Goal: Transaction & Acquisition: Purchase product/service

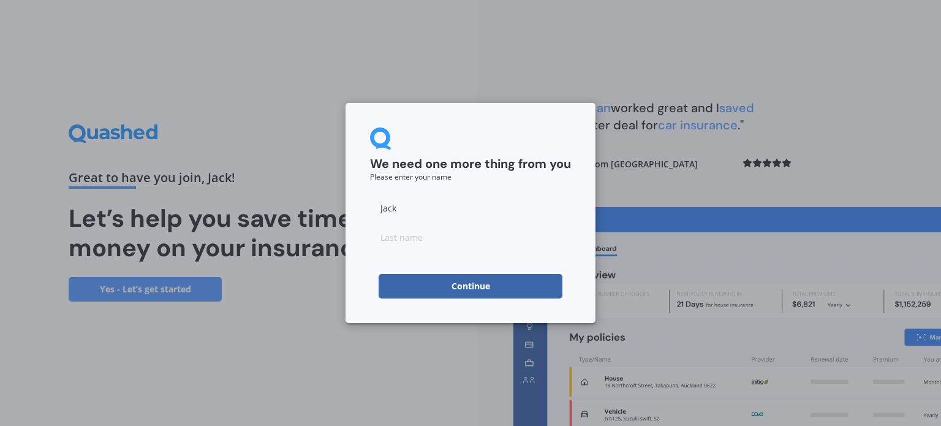
click at [476, 244] on input at bounding box center [470, 237] width 201 height 25
type input "Harken"
click at [461, 284] on button "Continue" at bounding box center [471, 286] width 184 height 25
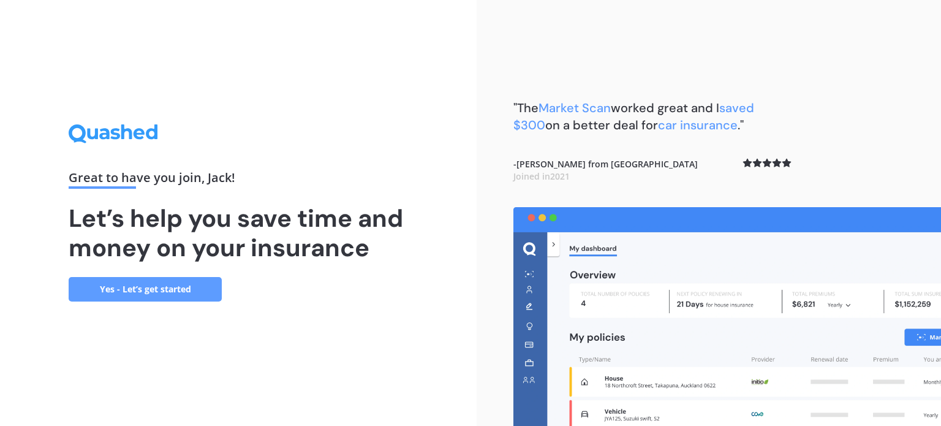
click at [185, 293] on link "Yes - Let’s get started" at bounding box center [145, 289] width 153 height 25
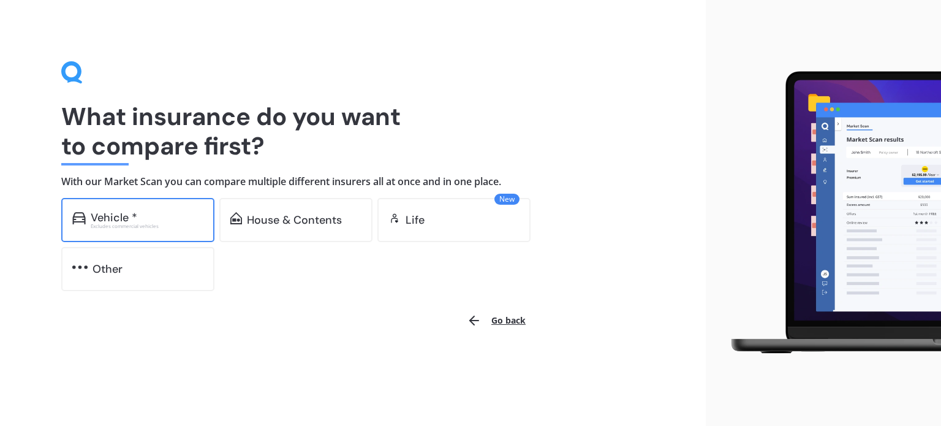
click at [176, 224] on div "Excludes commercial vehicles" at bounding box center [147, 226] width 113 height 5
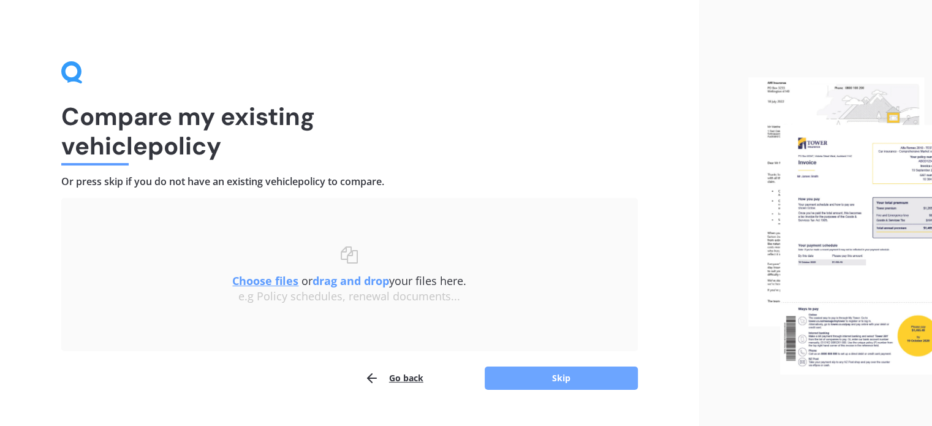
click at [548, 379] on button "Skip" at bounding box center [561, 377] width 153 height 23
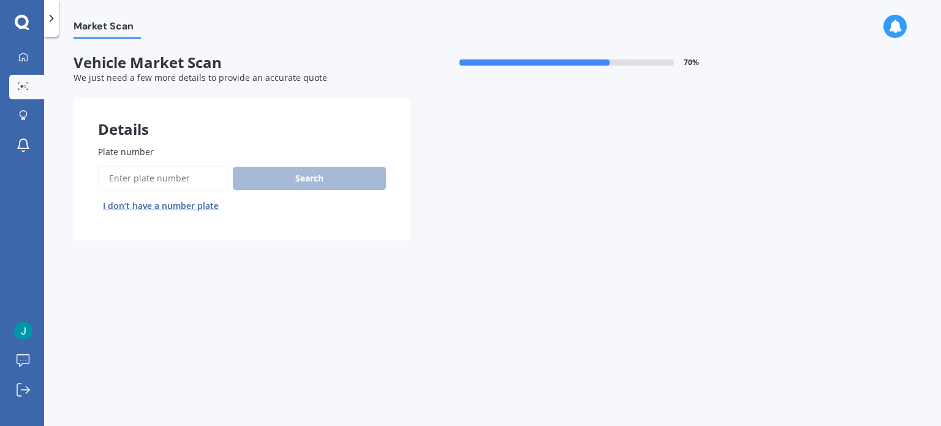
click at [190, 181] on input "Plate number" at bounding box center [163, 178] width 130 height 26
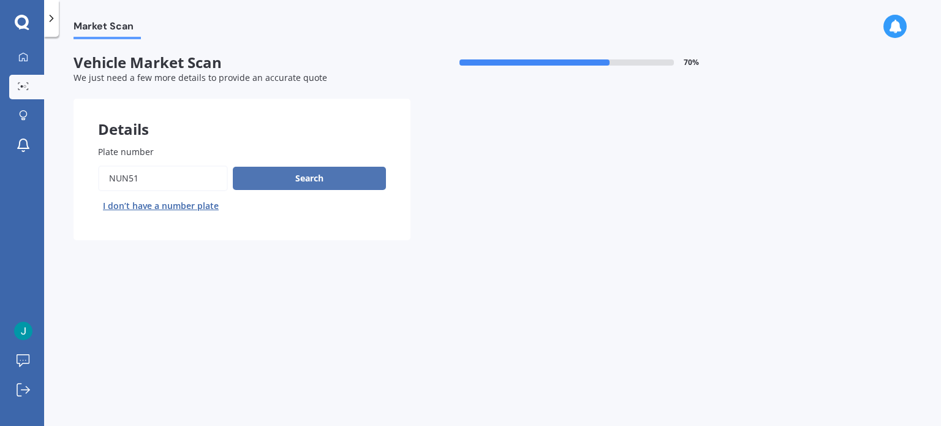
type input "NUN51"
click at [304, 184] on button "Search" at bounding box center [309, 178] width 153 height 23
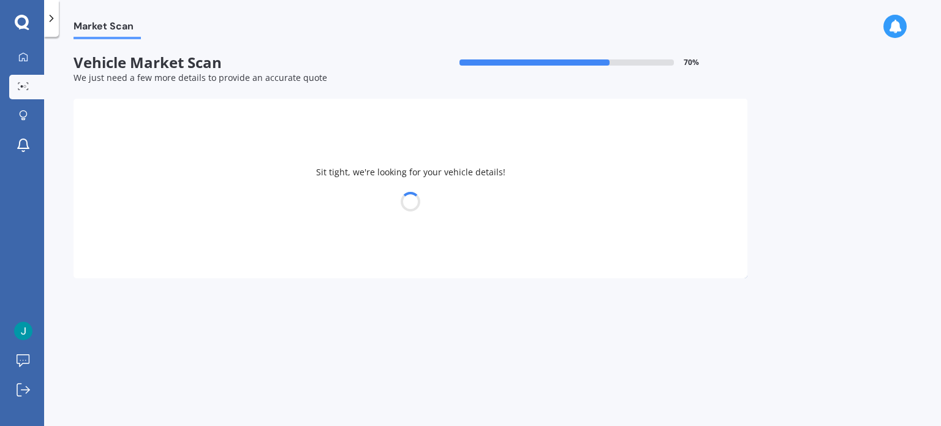
select select "TOYOTA"
select select "CAMRY"
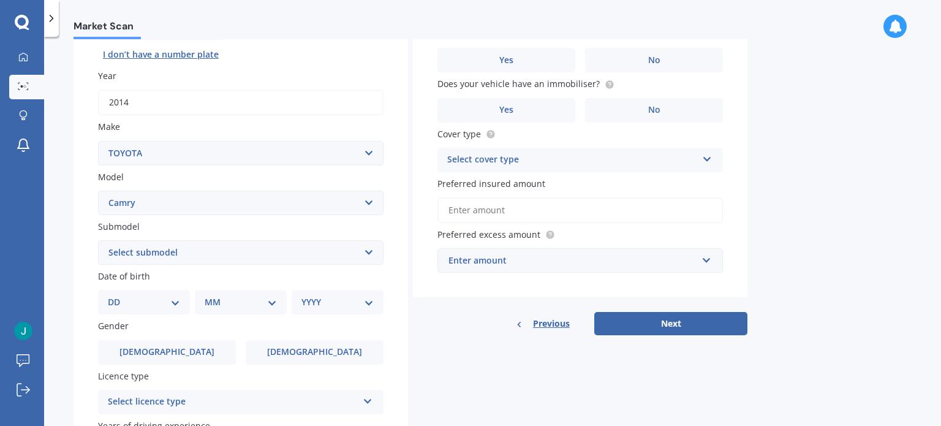
scroll to position [164, 0]
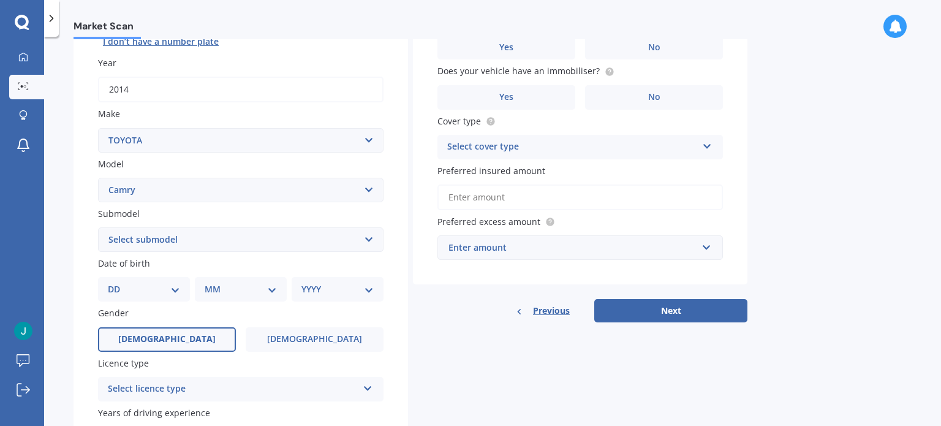
click at [177, 333] on label "[DEMOGRAPHIC_DATA]" at bounding box center [167, 339] width 138 height 25
click at [0, 0] on input "[DEMOGRAPHIC_DATA]" at bounding box center [0, 0] width 0 height 0
click at [159, 296] on div "DD 01 02 03 04 05 06 07 08 09 10 11 12 13 14 15 16 17 18 19 20 21 22 23 24 25 2…" at bounding box center [144, 289] width 92 height 25
click at [188, 249] on select "Select submodel (All other) Altise 2.4 Altise 3.0 V6 Ateva 2.4 Ateva 3.0 V6 Azu…" at bounding box center [241, 239] width 286 height 25
select select "HYBRID G PACKAGE"
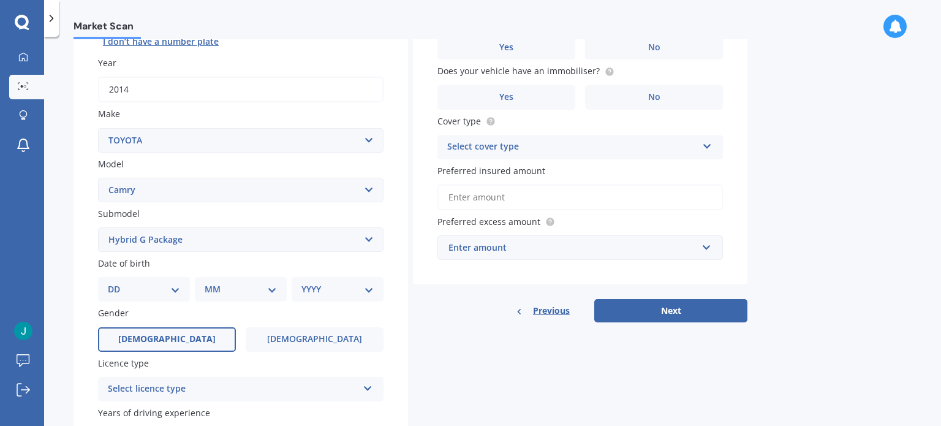
click at [98, 227] on select "Select submodel (All other) Altise 2.4 Altise 3.0 V6 Ateva 2.4 Ateva 3.0 V6 Azu…" at bounding box center [241, 239] width 286 height 25
click at [169, 297] on div "DD 01 02 03 04 05 06 07 08 09 10 11 12 13 14 15 16 17 18 19 20 21 22 23 24 25 2…" at bounding box center [144, 289] width 92 height 25
click at [210, 313] on label "Gender" at bounding box center [238, 312] width 281 height 13
click at [180, 287] on select "DD 01 02 03 04 05 06 07 08 09 10 11 12 13 14 15 16 17 18 19 20 21 22 23 24 25 2…" at bounding box center [144, 288] width 72 height 13
select select "20"
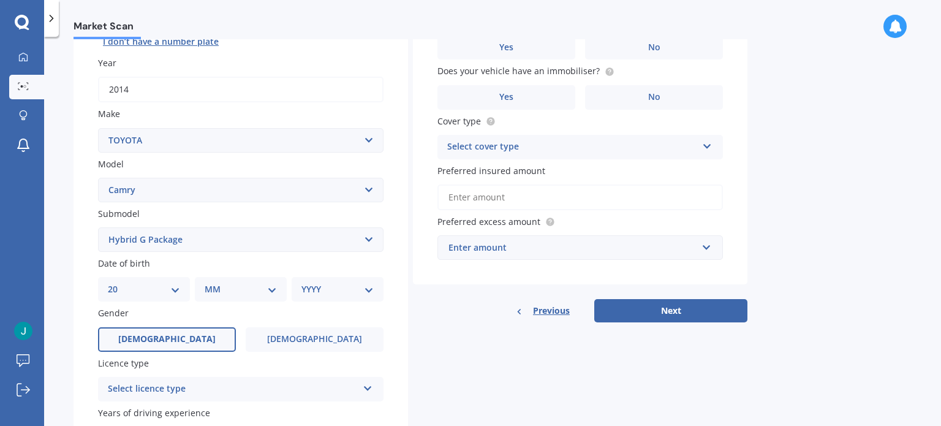
click at [118, 282] on select "DD 01 02 03 04 05 06 07 08 09 10 11 12 13 14 15 16 17 18 19 20 21 22 23 24 25 2…" at bounding box center [144, 288] width 72 height 13
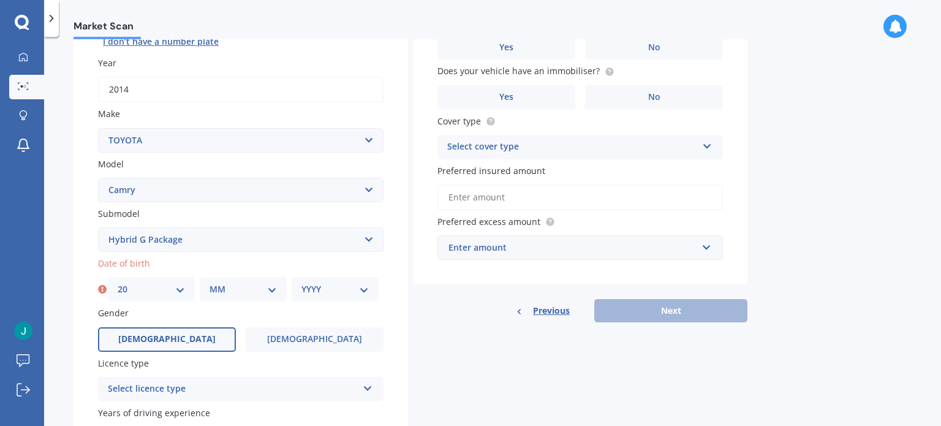
click at [239, 292] on select "MM 01 02 03 04 05 06 07 08 09 10 11 12" at bounding box center [243, 288] width 67 height 13
select select "12"
click at [210, 282] on select "MM 01 02 03 04 05 06 07 08 09 10 11 12" at bounding box center [243, 288] width 67 height 13
click at [322, 285] on select "YYYY 2025 2024 2023 2022 2021 2020 2019 2018 2017 2016 2015 2014 2013 2012 2011…" at bounding box center [334, 288] width 67 height 13
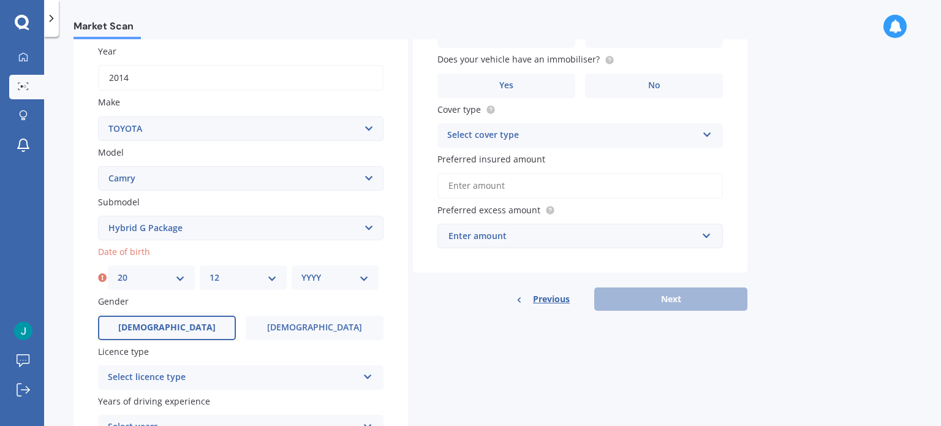
scroll to position [176, 0]
click at [333, 272] on select "YYYY 2025 2024 2023 2022 2021 2020 2019 2018 2017 2016 2015 2014 2013 2012 2011…" at bounding box center [334, 276] width 67 height 13
select select "2004"
click at [301, 270] on select "YYYY 2025 2024 2023 2022 2021 2020 2019 2018 2017 2016 2015 2014 2013 2012 2011…" at bounding box center [334, 276] width 67 height 13
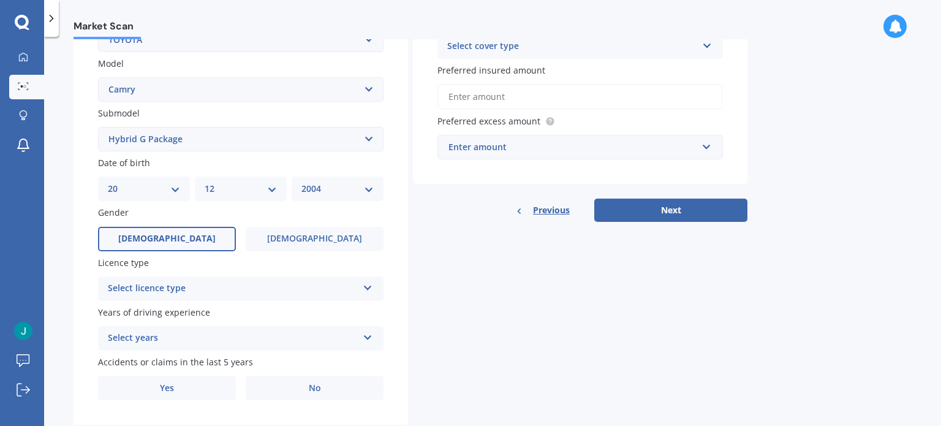
scroll to position [265, 0]
click at [248, 282] on div "Select licence type" at bounding box center [233, 288] width 250 height 15
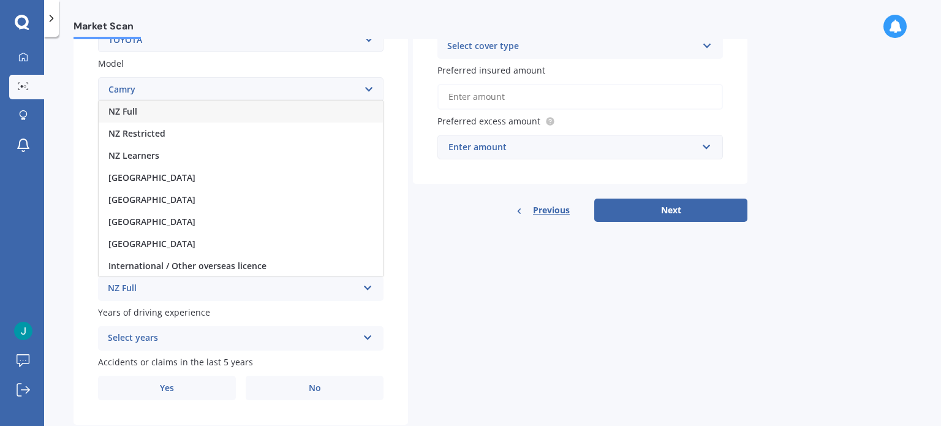
click at [118, 115] on span "NZ Full" at bounding box center [122, 111] width 29 height 12
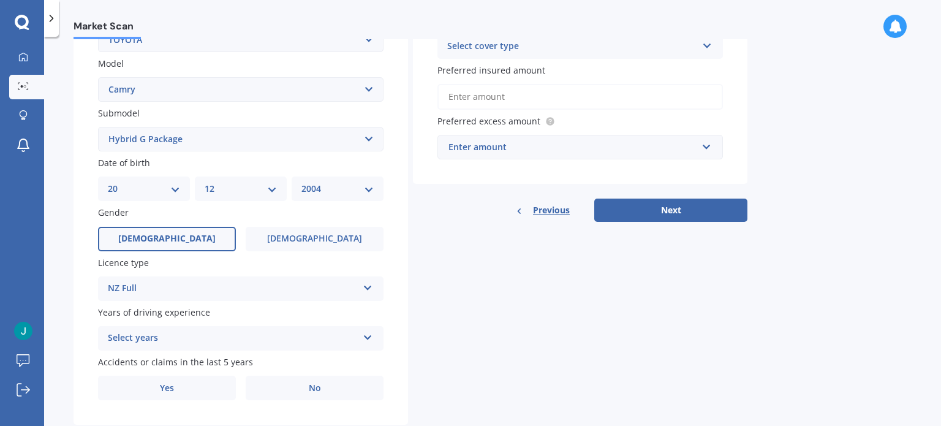
click at [242, 345] on div "Select years" at bounding box center [233, 338] width 250 height 15
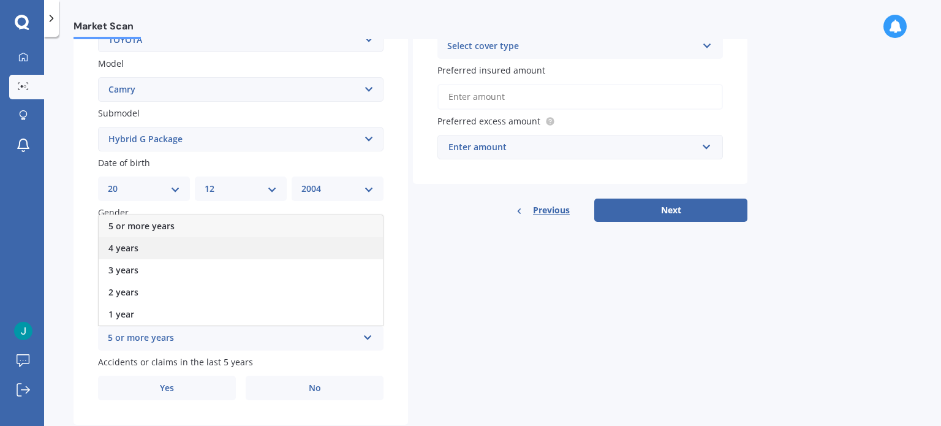
click at [160, 252] on div "4 years" at bounding box center [241, 248] width 284 height 22
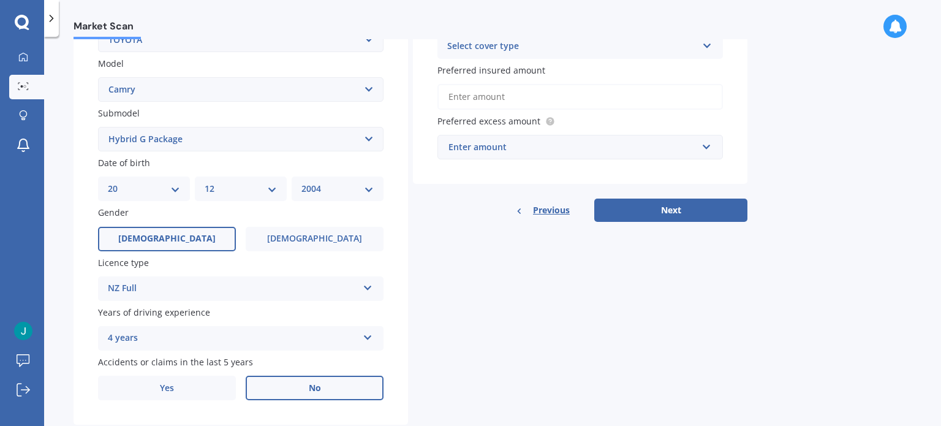
click at [298, 391] on label "No" at bounding box center [315, 388] width 138 height 25
click at [0, 0] on input "No" at bounding box center [0, 0] width 0 height 0
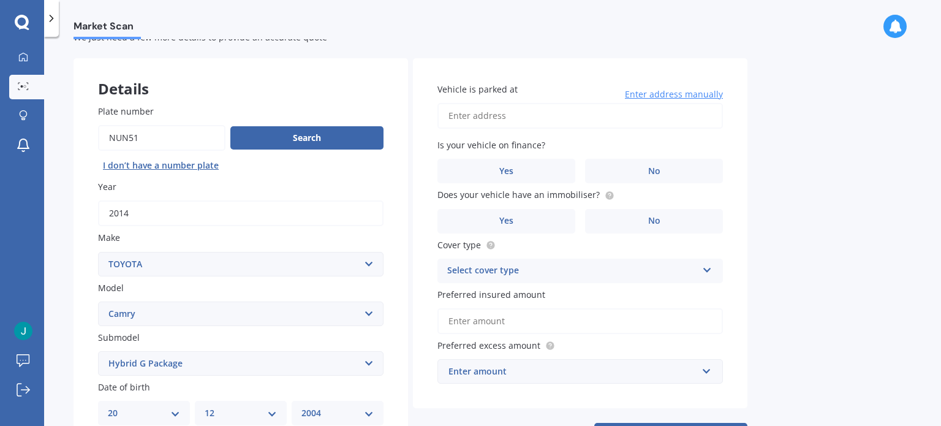
scroll to position [7, 0]
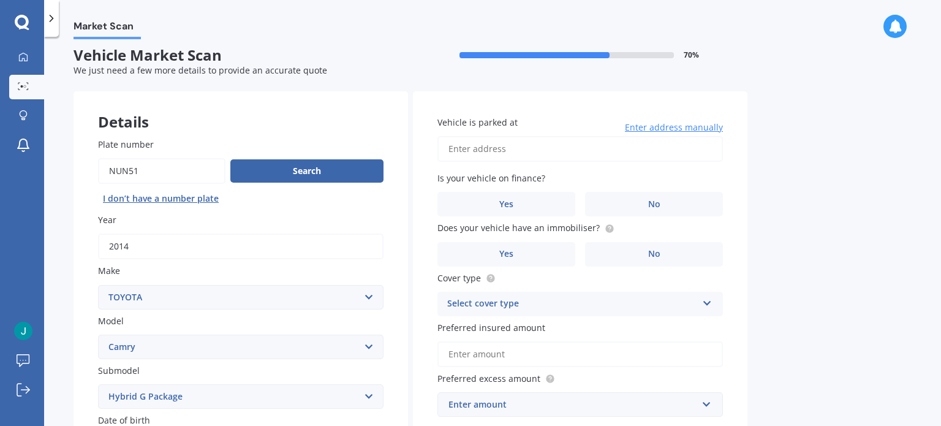
click at [529, 142] on input "Vehicle is parked at" at bounding box center [581, 149] width 286 height 26
type input "[STREET_ADDRESS][PERSON_NAME]"
click at [632, 200] on label "No" at bounding box center [654, 204] width 138 height 25
click at [0, 0] on input "No" at bounding box center [0, 0] width 0 height 0
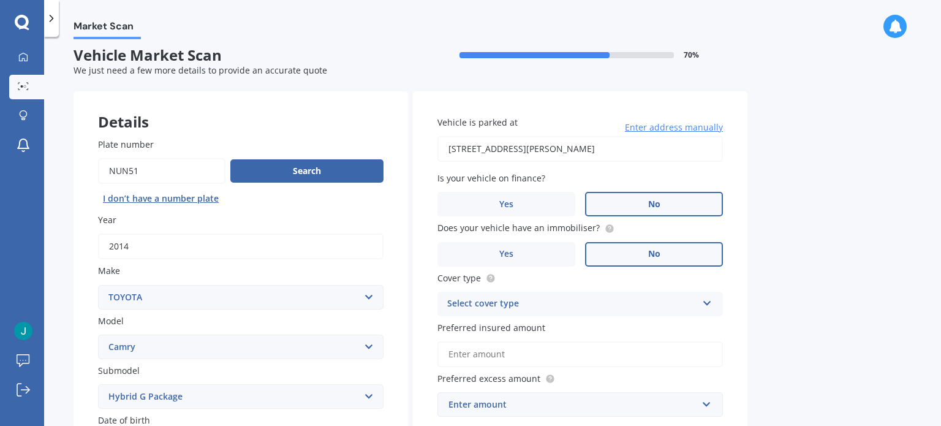
click at [602, 253] on label "No" at bounding box center [654, 254] width 138 height 25
click at [0, 0] on input "No" at bounding box center [0, 0] width 0 height 0
click at [557, 306] on div "Select cover type" at bounding box center [572, 304] width 250 height 15
click at [510, 325] on span "Comprehensive" at bounding box center [480, 328] width 65 height 12
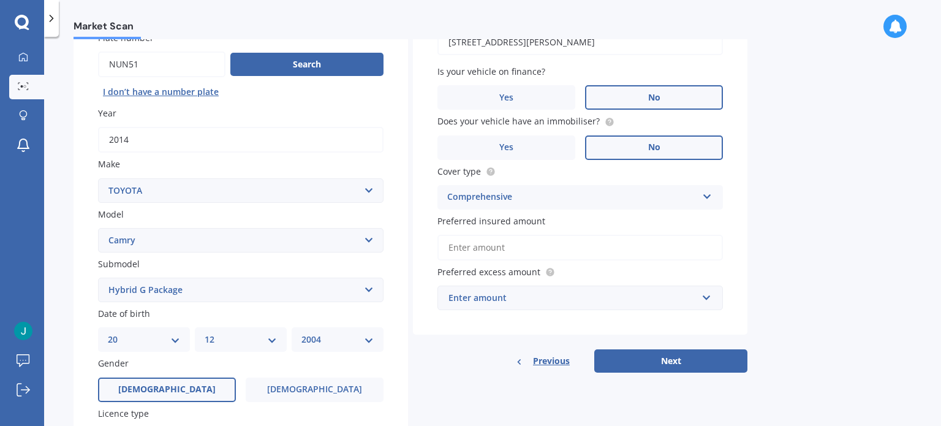
scroll to position [156, 0]
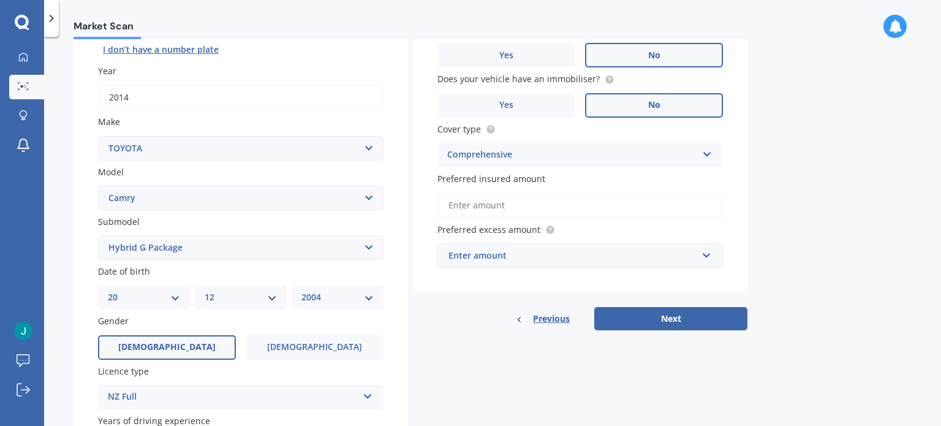
click at [496, 156] on div "Comprehensive" at bounding box center [572, 155] width 250 height 15
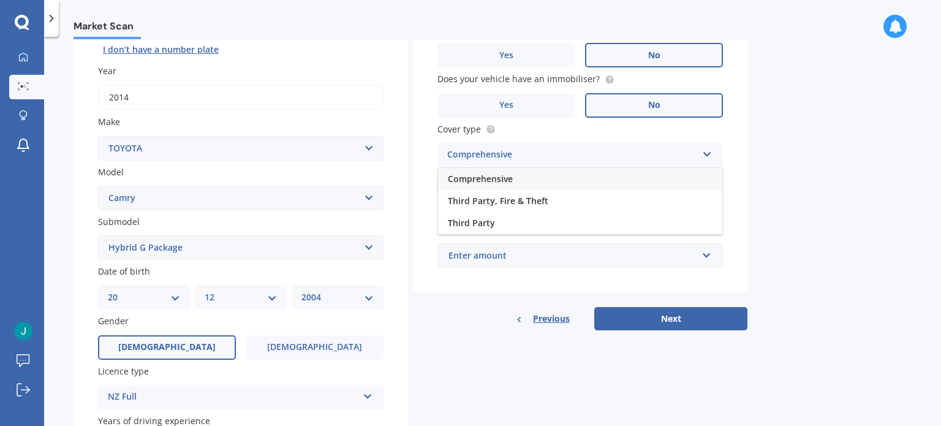
click at [776, 188] on div "Market Scan Vehicle Market Scan 70 % We just need a few more details to provide…" at bounding box center [492, 233] width 897 height 389
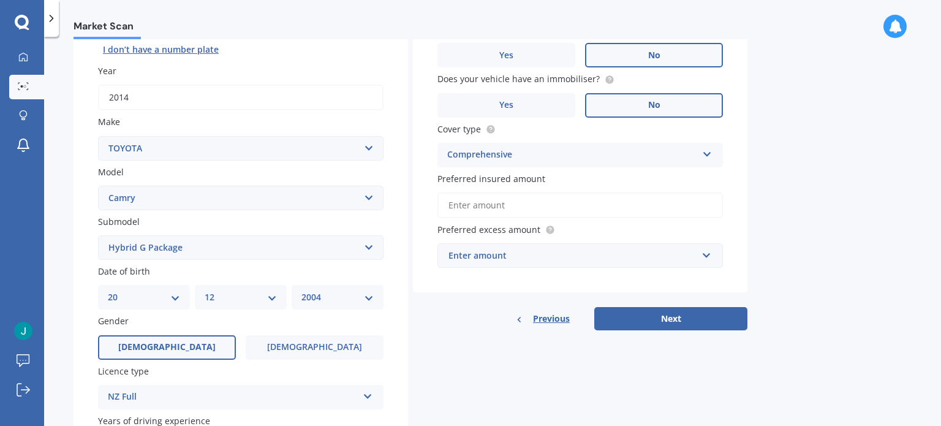
click at [615, 213] on input "Preferred insured amount" at bounding box center [581, 205] width 286 height 26
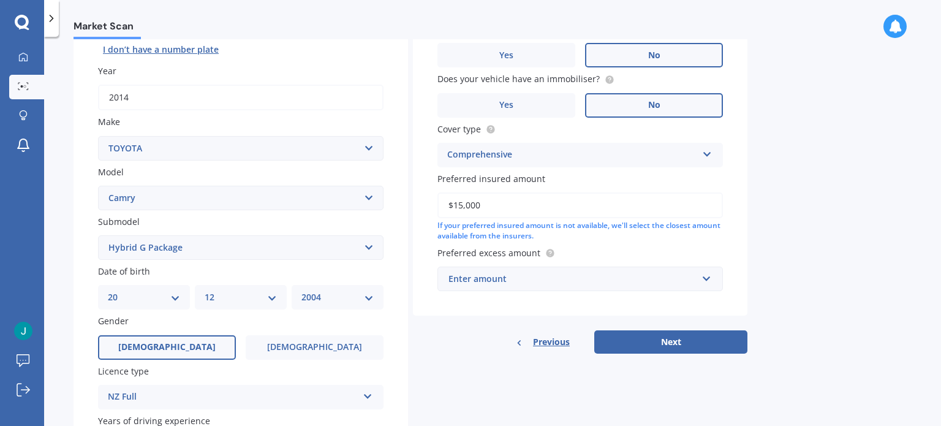
type input "$15,000"
click at [689, 244] on div "Vehicle is parked at [STREET_ADDRESS][PERSON_NAME] Enter address manually Is yo…" at bounding box center [580, 128] width 335 height 373
click at [700, 287] on input "text" at bounding box center [576, 278] width 275 height 23
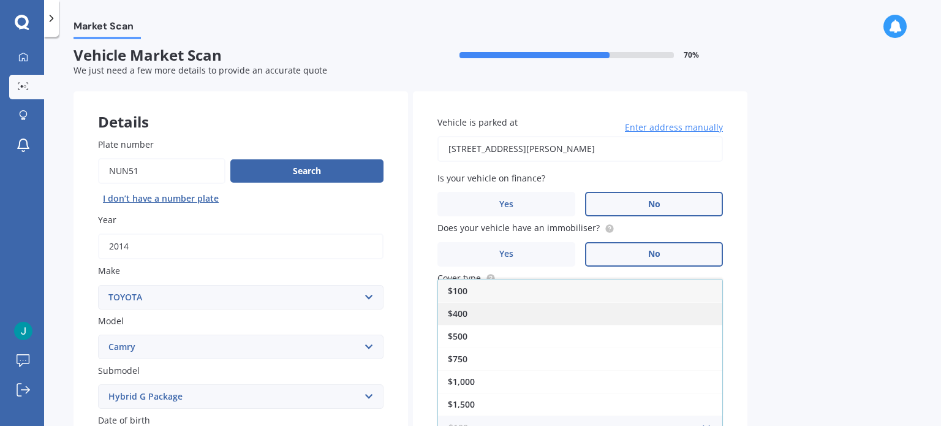
scroll to position [0, 0]
click at [594, 294] on div "$100" at bounding box center [580, 290] width 284 height 23
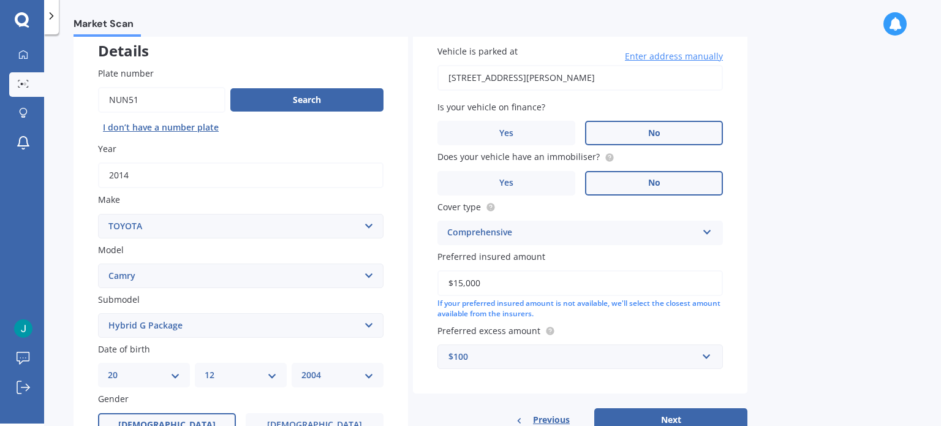
scroll to position [75, 0]
click at [640, 362] on div "$100" at bounding box center [573, 356] width 249 height 13
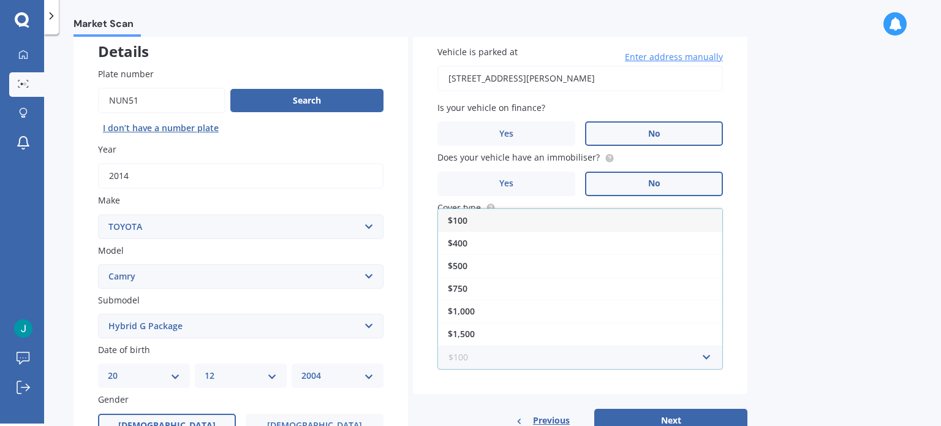
scroll to position [0, 0]
click at [548, 240] on div "$400" at bounding box center [580, 243] width 284 height 23
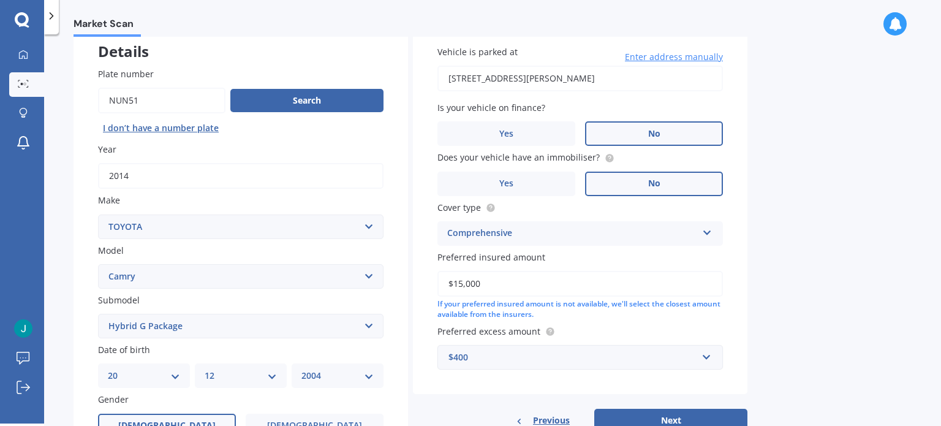
click at [686, 363] on div "$400" at bounding box center [573, 356] width 249 height 13
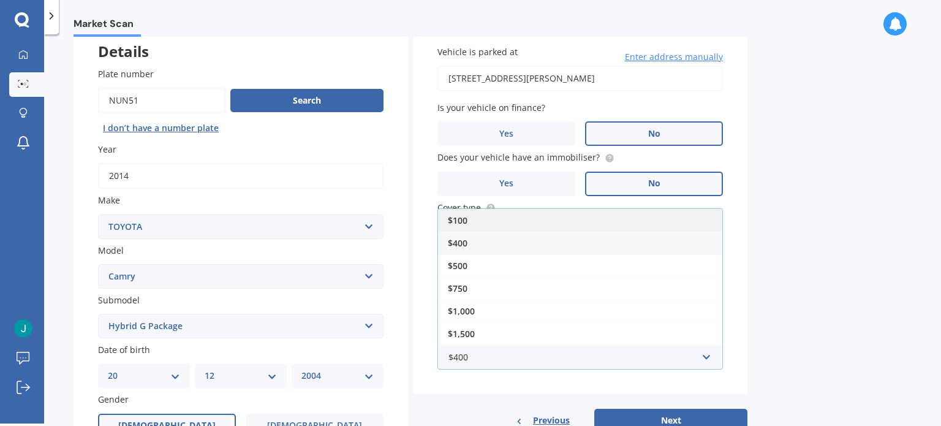
click at [605, 219] on div "$100" at bounding box center [580, 220] width 284 height 23
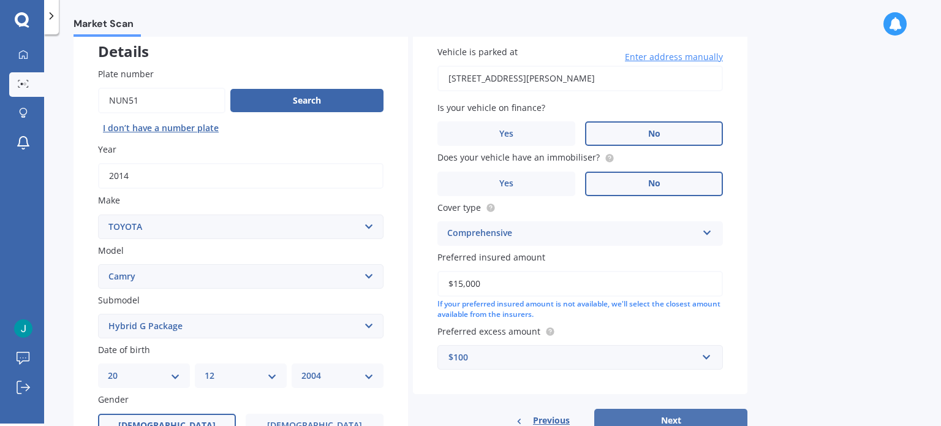
click at [676, 413] on button "Next" at bounding box center [670, 420] width 153 height 23
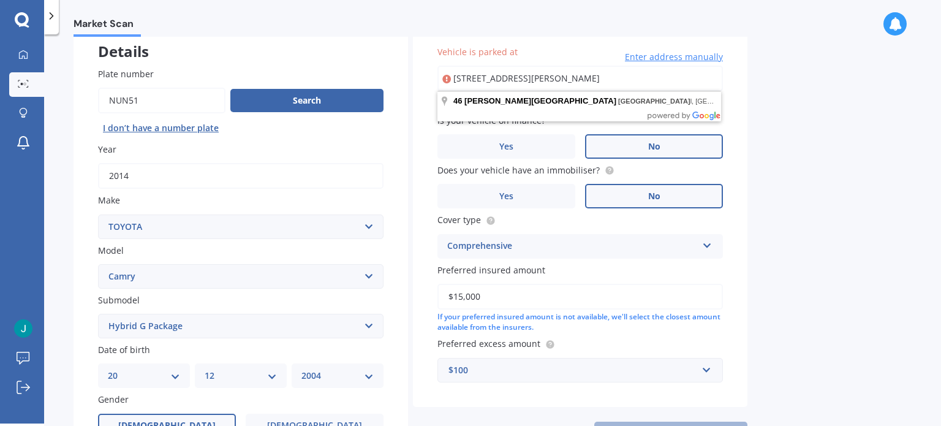
type input "[STREET_ADDRESS][PERSON_NAME]"
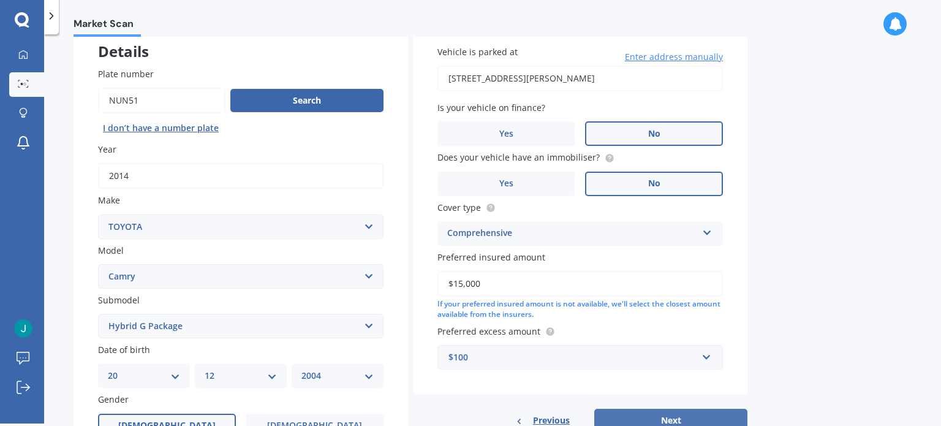
click at [657, 412] on button "Next" at bounding box center [670, 420] width 153 height 23
select select "20"
select select "12"
select select "2004"
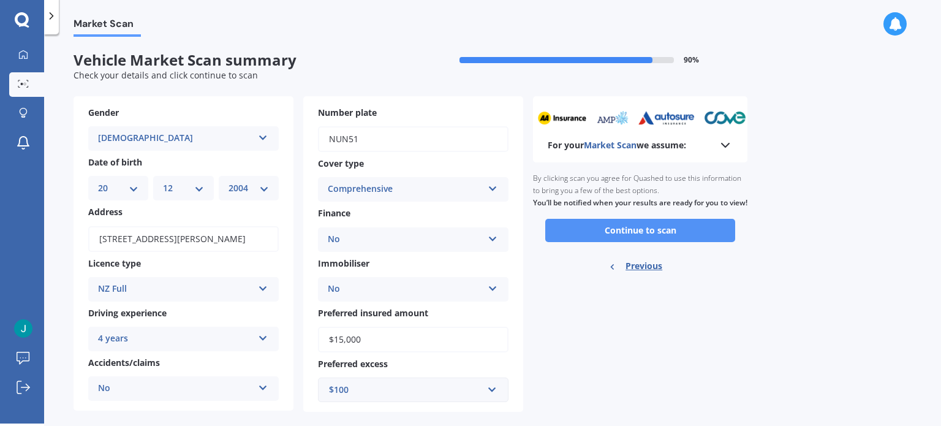
click at [655, 240] on button "Continue to scan" at bounding box center [640, 230] width 190 height 23
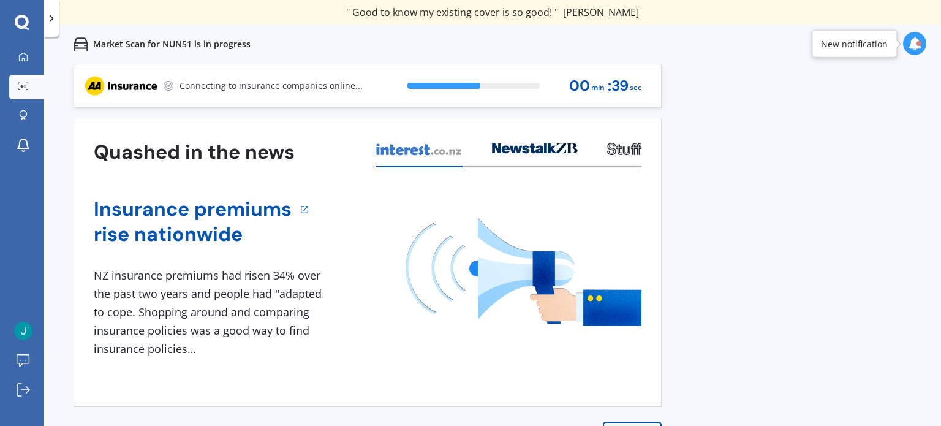
click at [914, 41] on icon at bounding box center [914, 43] width 13 height 13
click at [745, 183] on div "Previous 60,000+ Kiwis have signed up to shop and save on insurance with us " H…" at bounding box center [492, 277] width 897 height 426
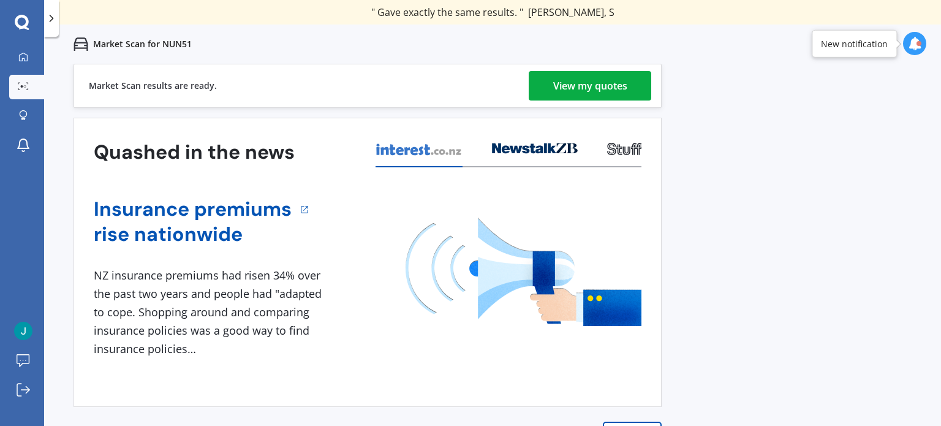
click at [603, 88] on div "View my quotes" at bounding box center [590, 85] width 74 height 29
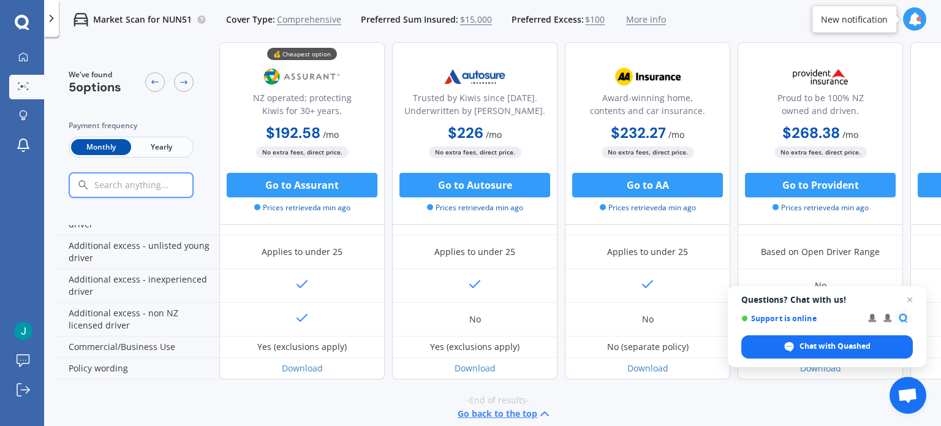
scroll to position [667, 0]
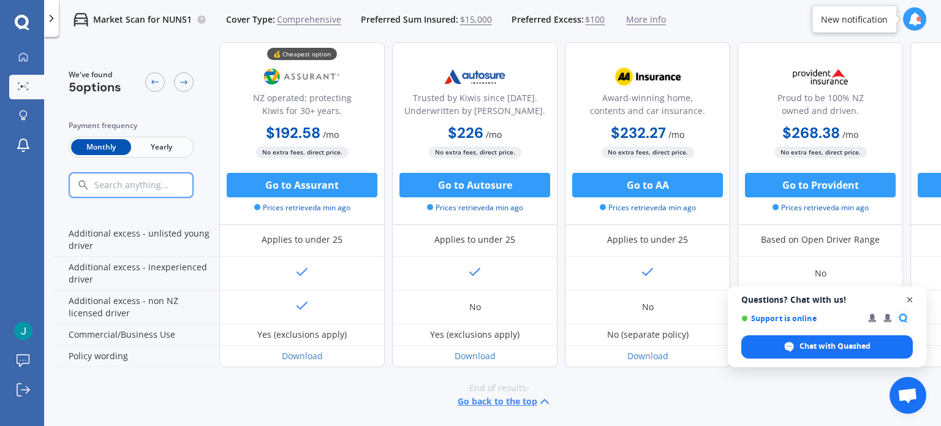
click at [912, 300] on span "Close chat" at bounding box center [910, 299] width 15 height 15
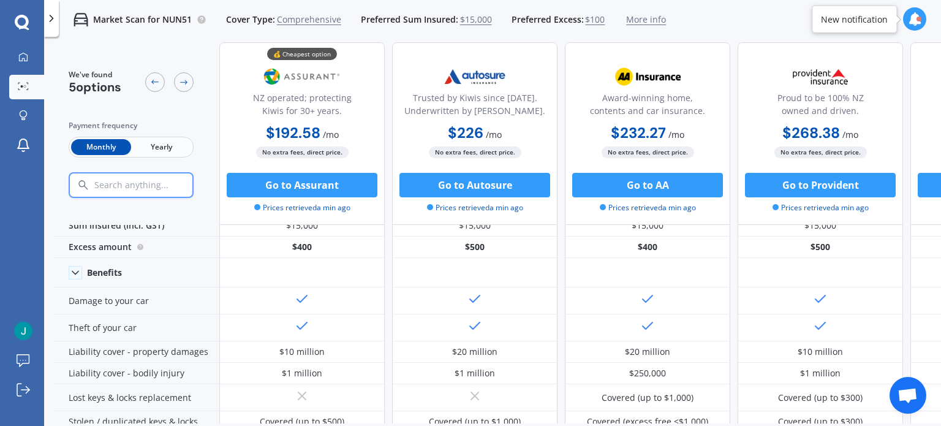
scroll to position [16, 0]
